Goal: Information Seeking & Learning: Learn about a topic

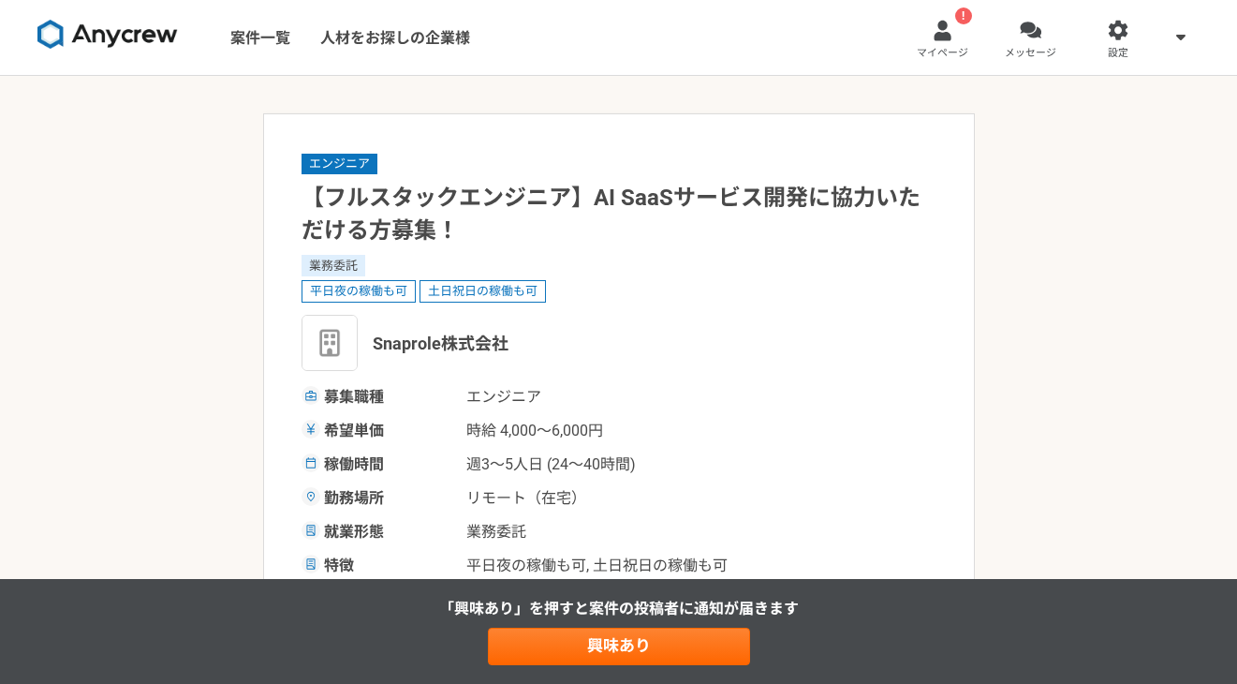
click at [145, 32] on img at bounding box center [107, 35] width 140 height 30
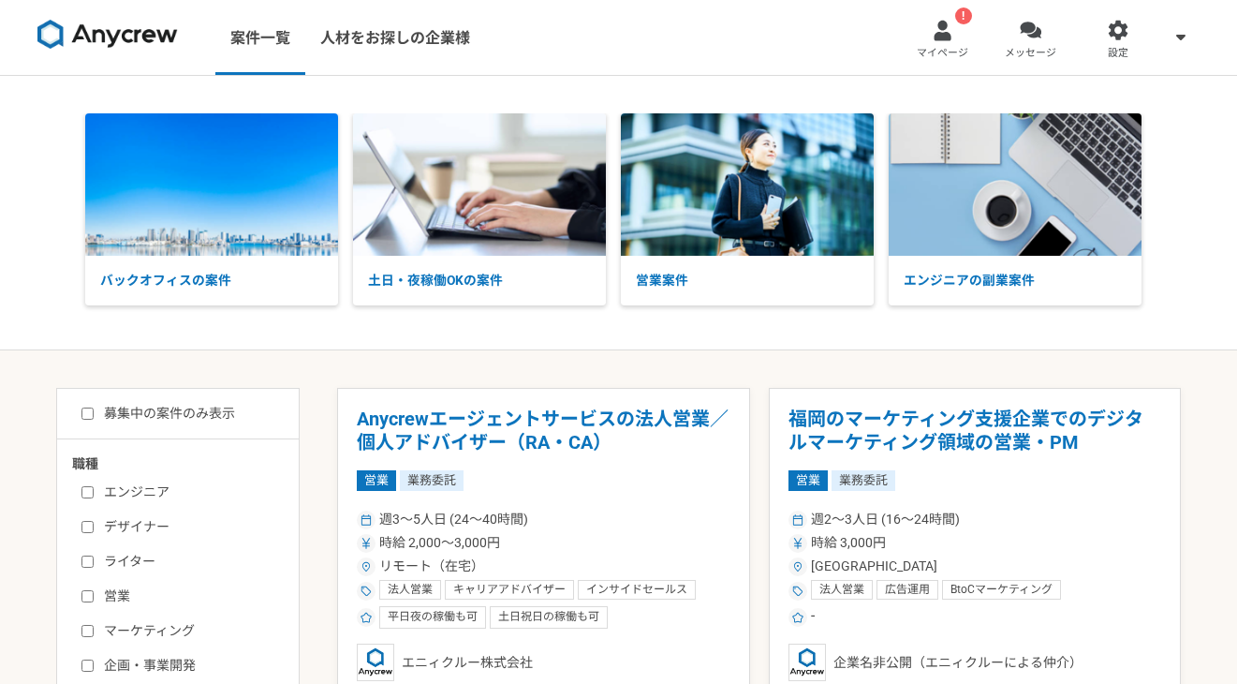
click at [142, 523] on label "デザイナー" at bounding box center [188, 527] width 215 height 20
click at [94, 523] on input "デザイナー" at bounding box center [87, 527] width 12 height 12
checkbox input "true"
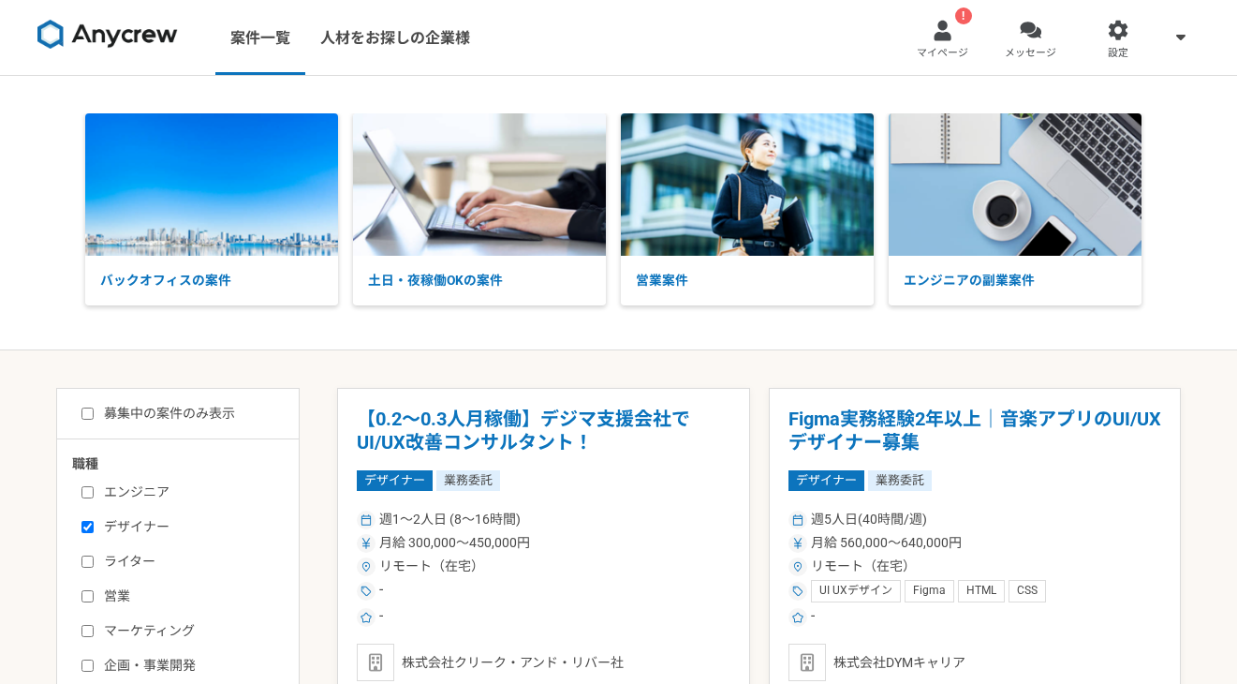
click at [145, 417] on label "募集中の案件のみ表示" at bounding box center [158, 414] width 154 height 20
click at [94, 417] on input "募集中の案件のみ表示" at bounding box center [87, 413] width 12 height 12
checkbox input "true"
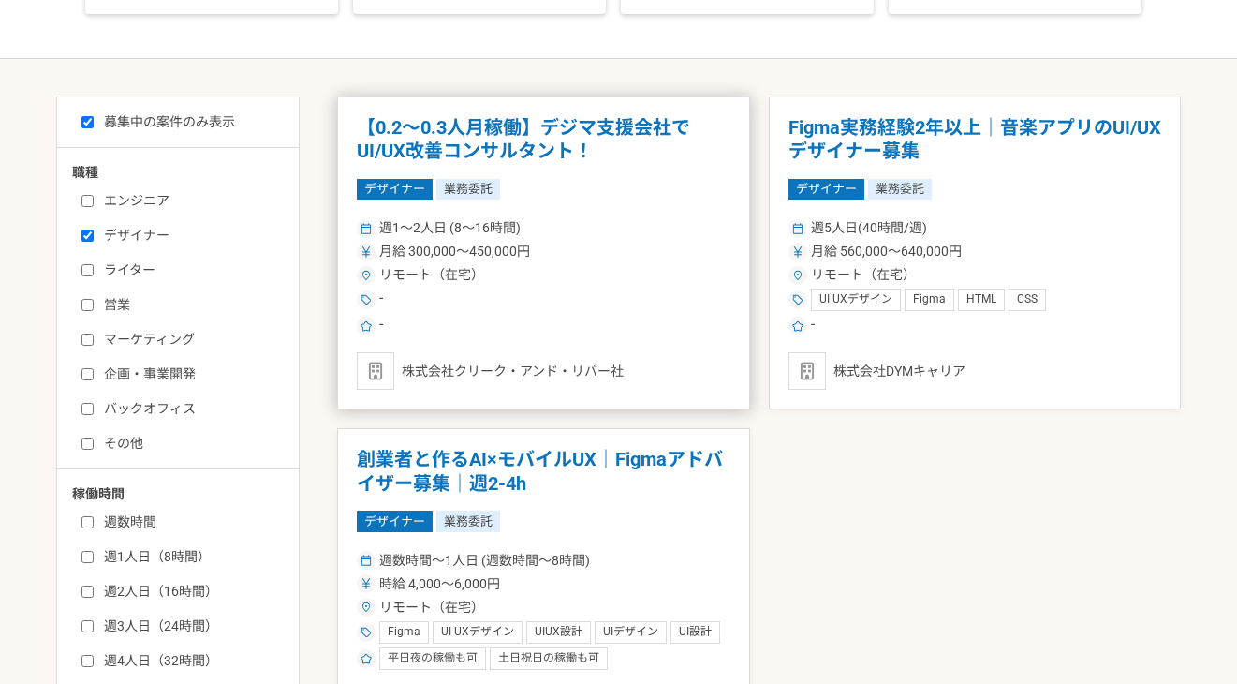
scroll to position [286, 0]
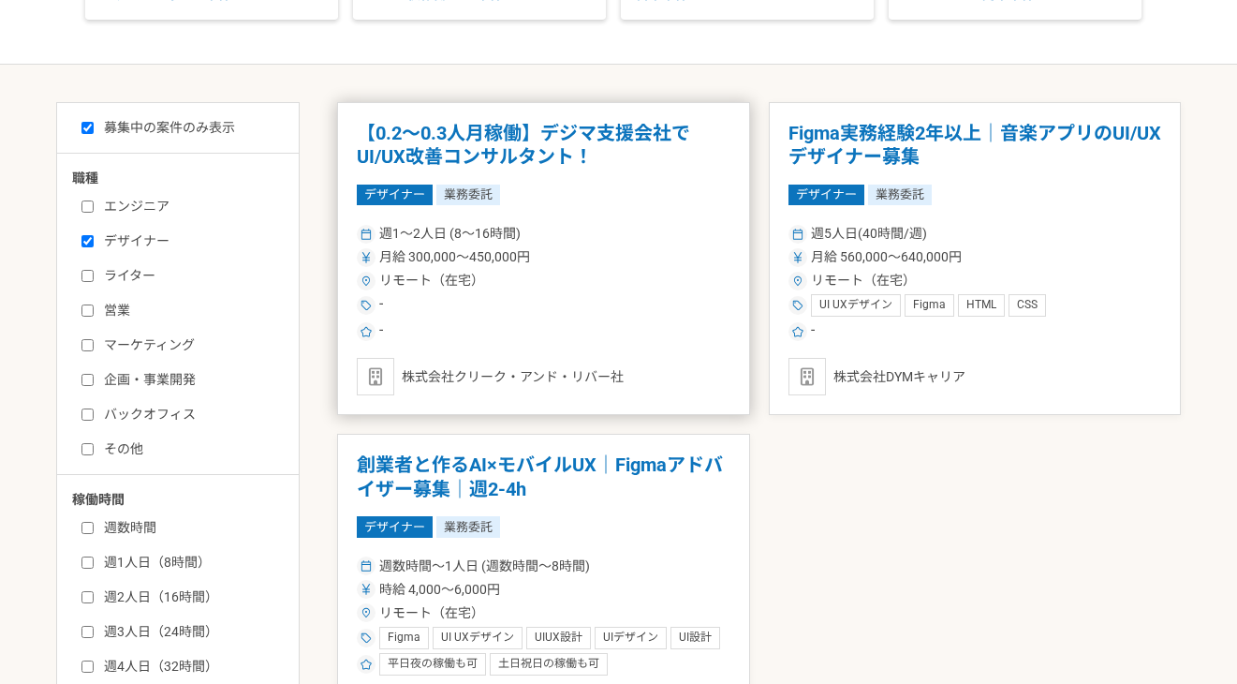
click at [539, 160] on h1 "【0.2～0.3人月稼働】デジマ支援会社でUI/UX改善コンサルタント！" at bounding box center [544, 146] width 374 height 48
